Goal: Find specific page/section: Find specific page/section

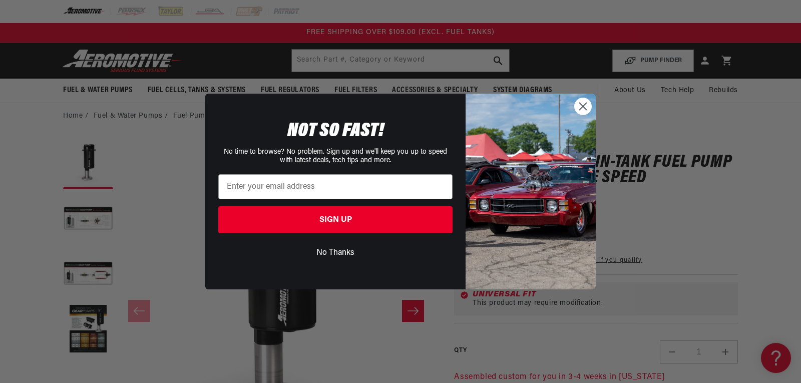
click at [584, 107] on circle "Close dialog" at bounding box center [583, 106] width 17 height 17
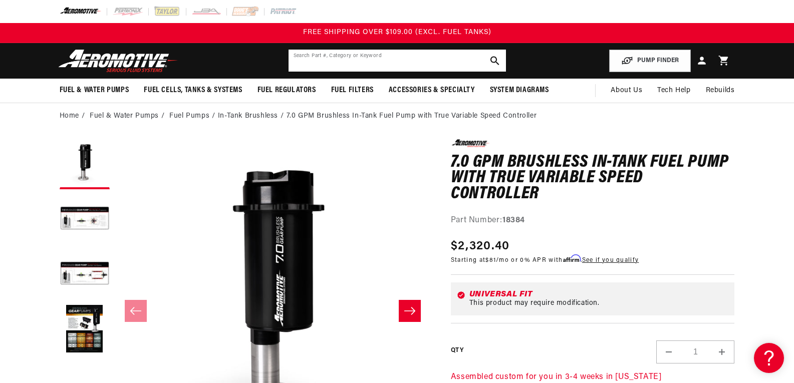
click at [304, 71] on input "text" at bounding box center [396, 61] width 217 height 22
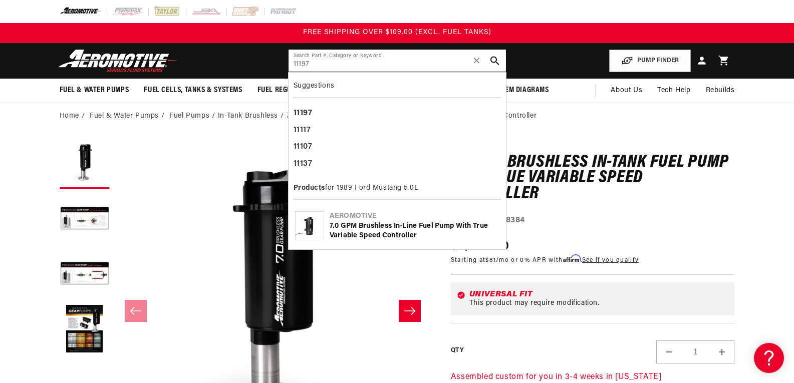
type input "11197"
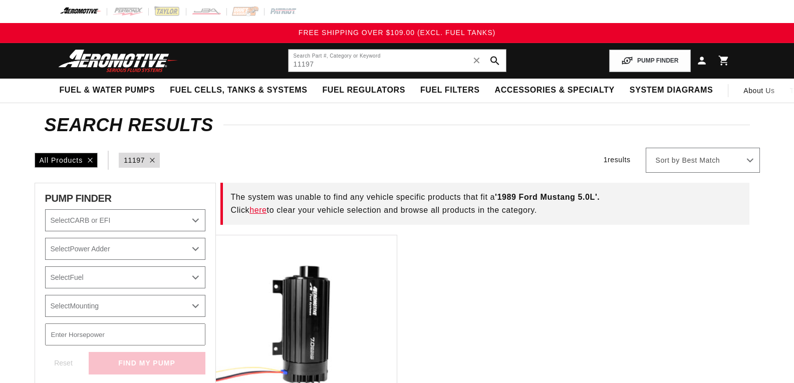
select select "1989"
select select "Ford"
select select "5.0L"
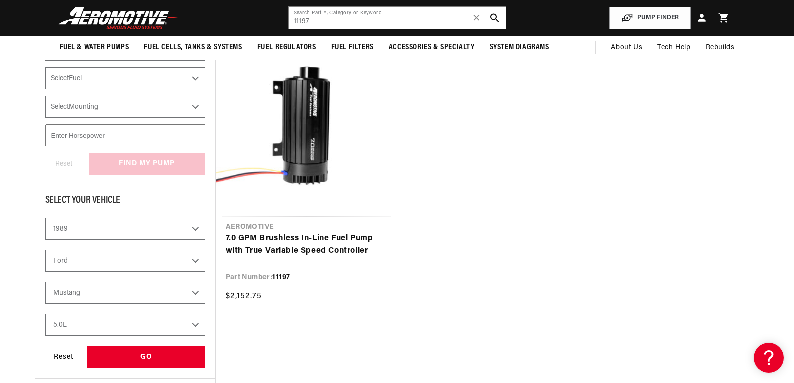
scroll to position [192, 0]
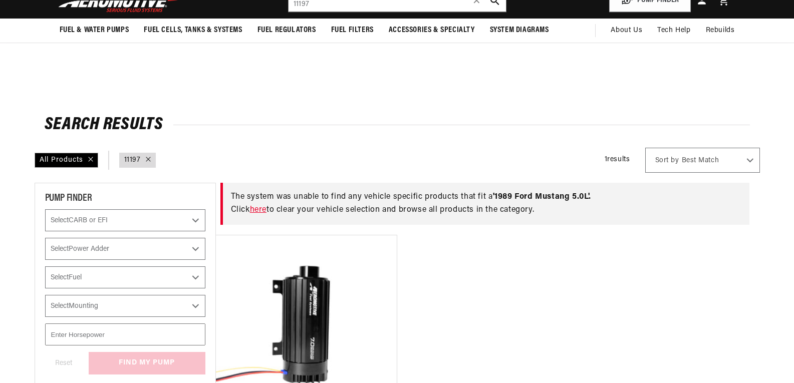
select select "1989"
select select "Ford"
select select "5.0L"
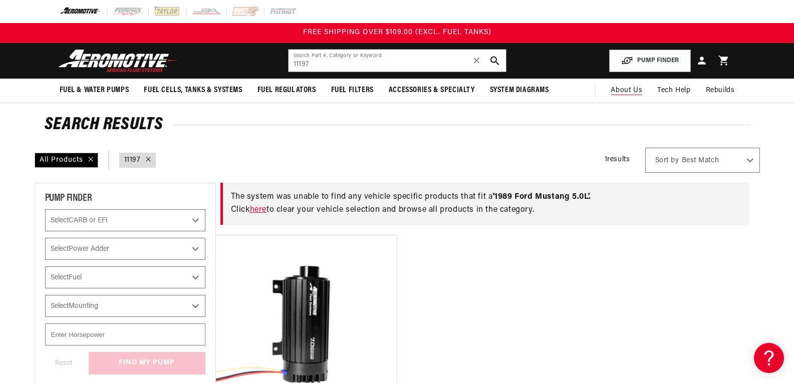
click at [618, 90] on span "About Us" at bounding box center [627, 91] width 32 height 8
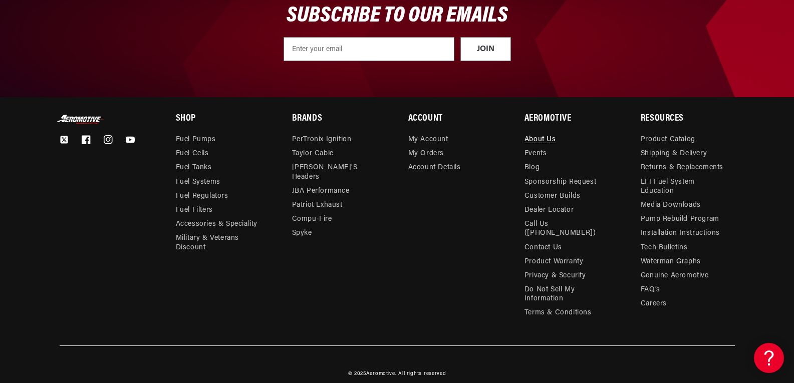
scroll to position [1253, 0]
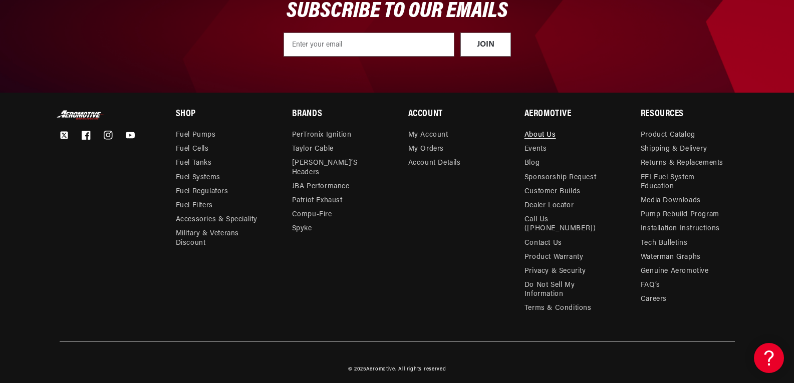
drag, startPoint x: 796, startPoint y: 69, endPoint x: 22, endPoint y: 6, distance: 776.9
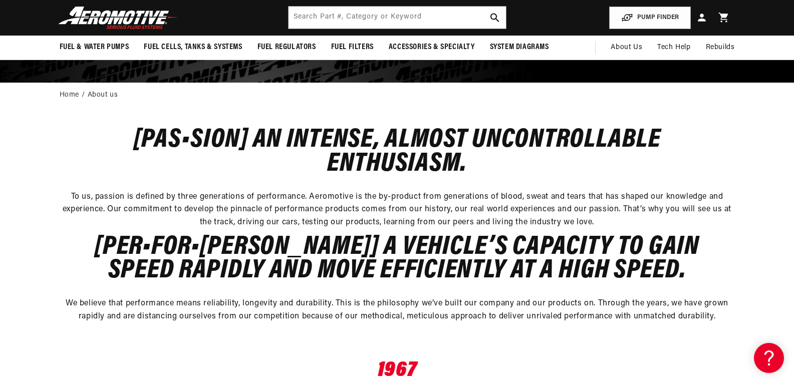
scroll to position [112, 0]
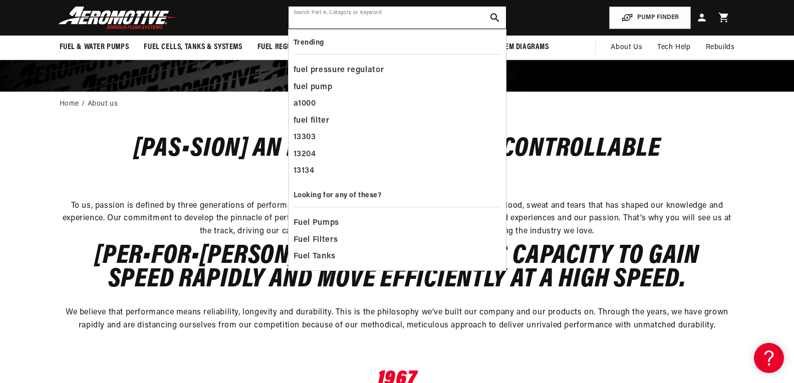
click at [340, 16] on input "text" at bounding box center [396, 18] width 217 height 22
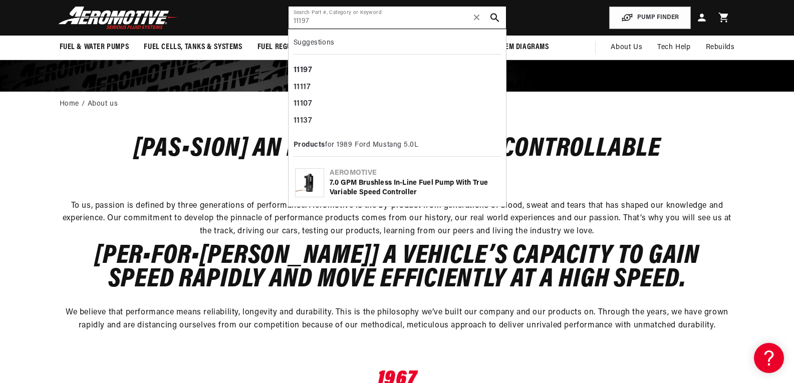
type input "11197"
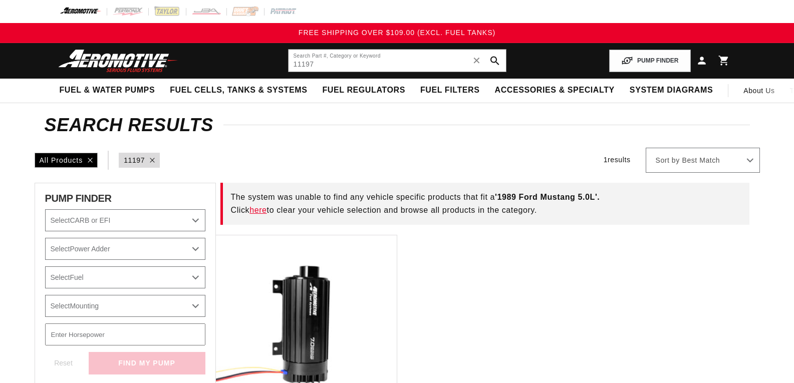
select select "1989"
select select "Ford"
select select "5.0L"
